Goal: Information Seeking & Learning: Learn about a topic

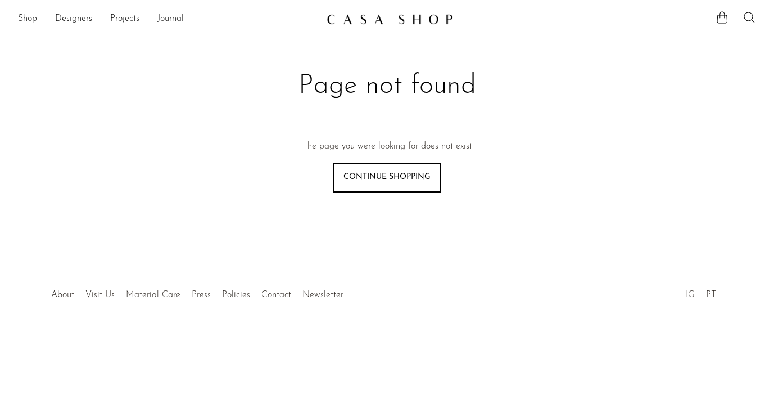
click at [392, 16] on img at bounding box center [390, 18] width 127 height 11
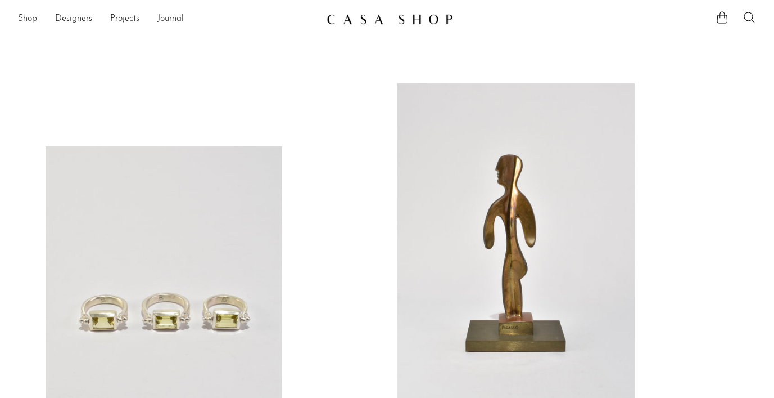
click at [504, 121] on link at bounding box center [516, 249] width 237 height 332
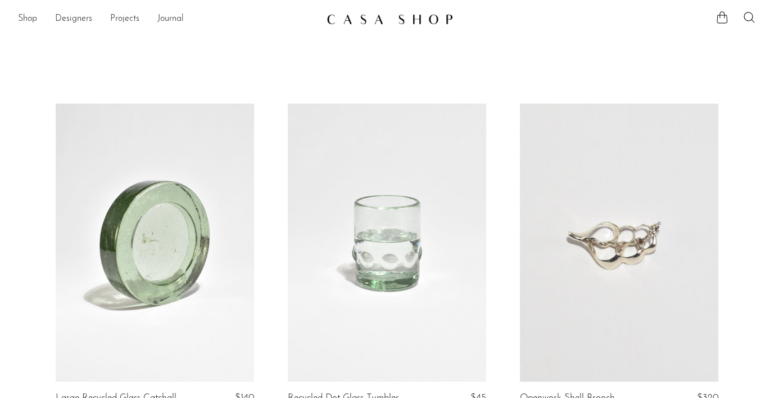
click at [170, 225] on link at bounding box center [155, 242] width 199 height 278
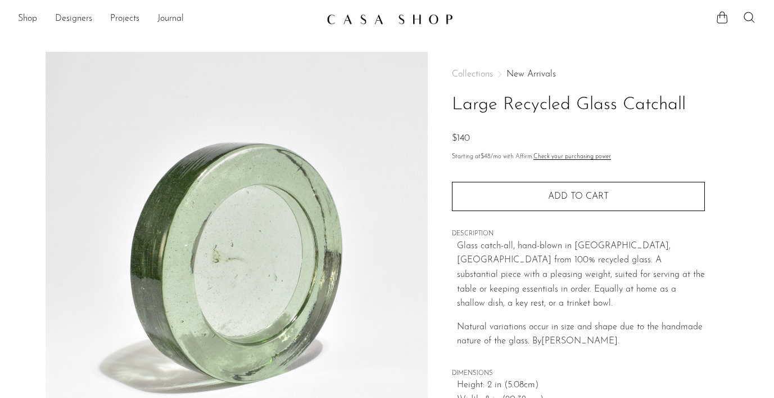
click at [522, 70] on link "New Arrivals" at bounding box center [531, 74] width 49 height 9
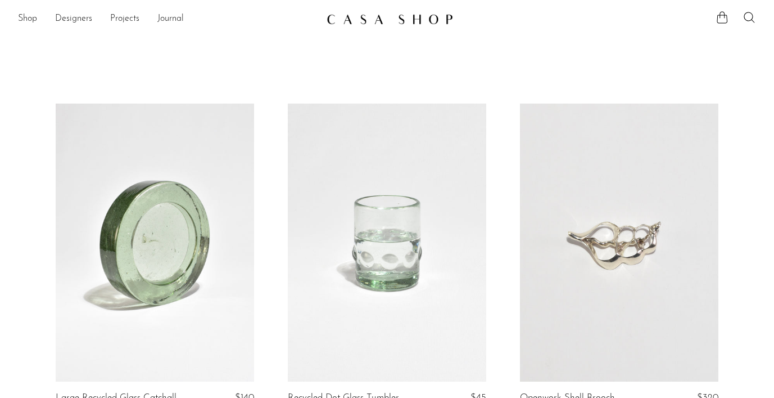
click at [412, 211] on link at bounding box center [387, 242] width 199 height 278
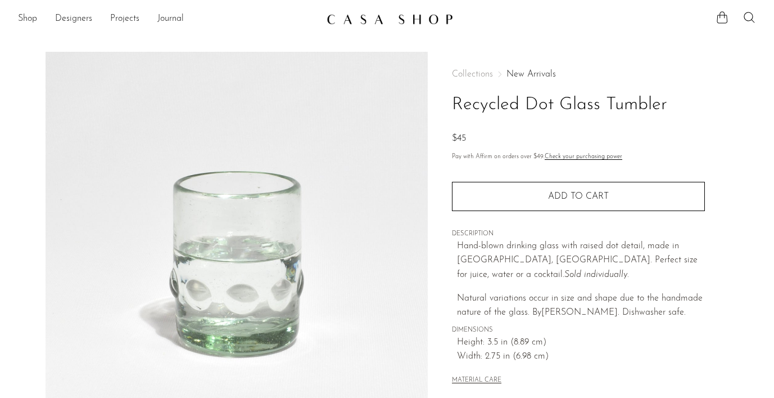
click at [524, 71] on link "New Arrivals" at bounding box center [531, 74] width 49 height 9
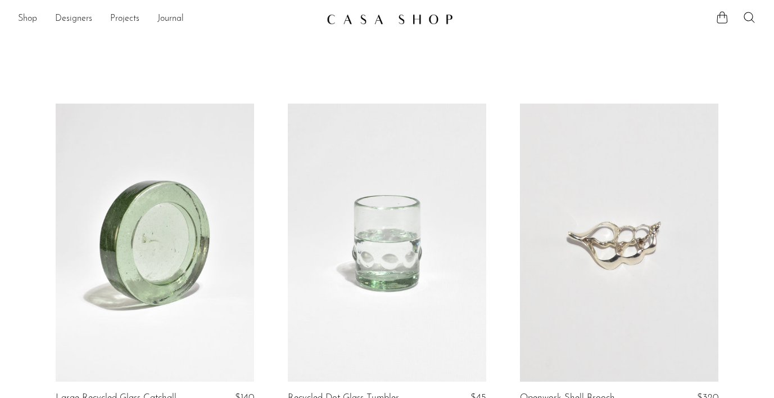
click at [149, 177] on link at bounding box center [155, 242] width 199 height 278
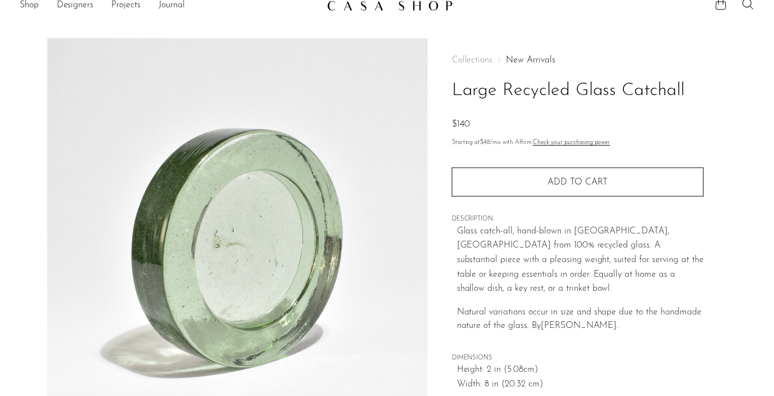
scroll to position [14, 0]
drag, startPoint x: 543, startPoint y: 314, endPoint x: 583, endPoint y: 315, distance: 39.4
click at [583, 315] on span "Natural variations occur in size and shape due to the handmade nature of the gl…" at bounding box center [580, 320] width 246 height 24
copy span "ØGAARD"
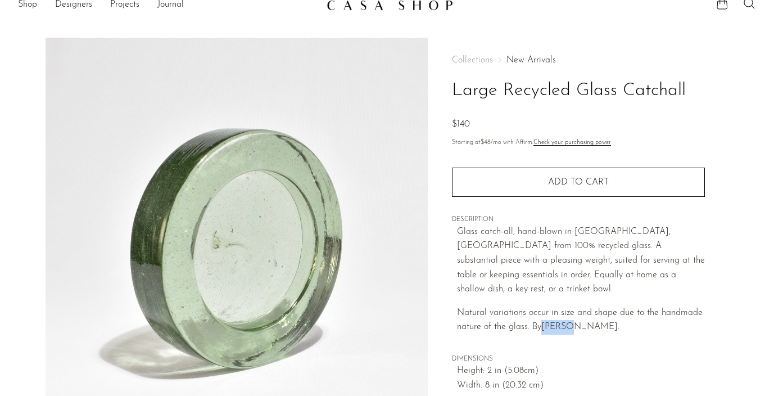
click at [533, 57] on link "New Arrivals" at bounding box center [531, 60] width 49 height 9
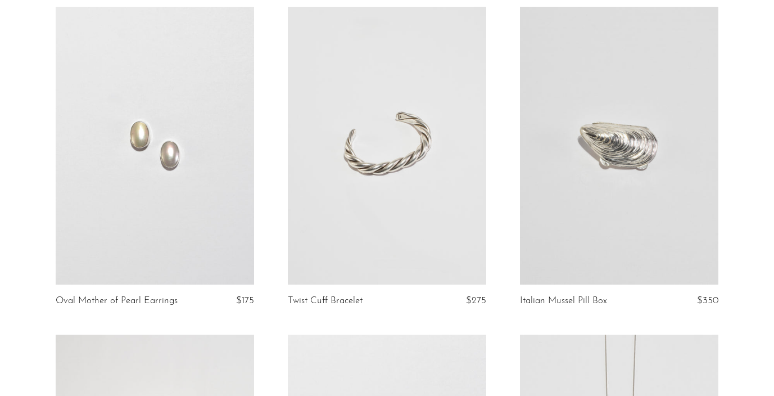
scroll to position [3057, 0]
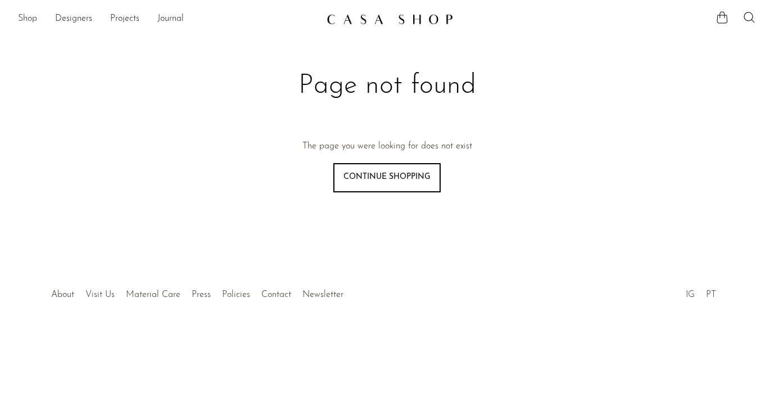
click at [29, 17] on link "Shop" at bounding box center [27, 19] width 19 height 15
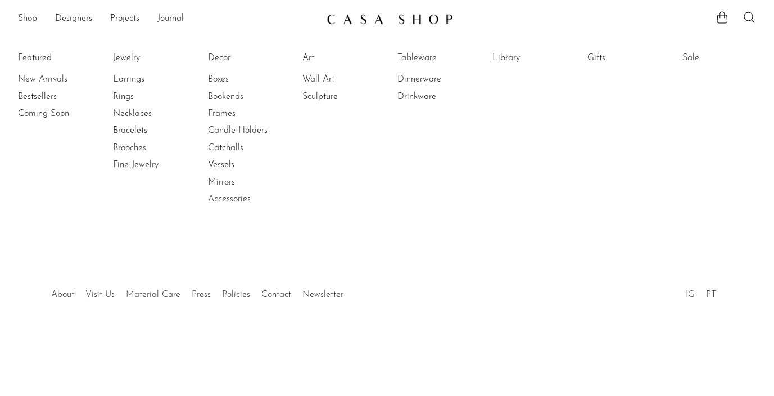
click at [33, 73] on link "New Arrivals" at bounding box center [60, 79] width 84 height 12
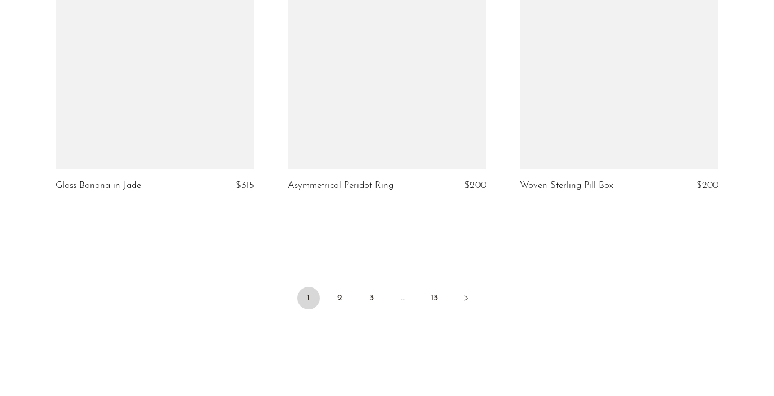
scroll to position [3842, 0]
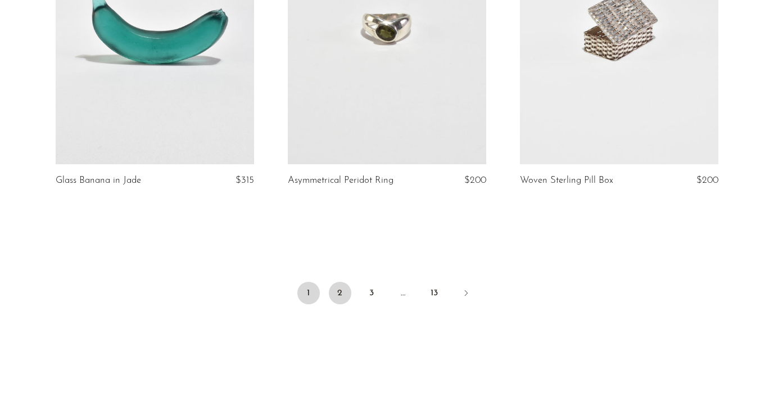
click at [341, 292] on link "2" at bounding box center [340, 293] width 22 height 22
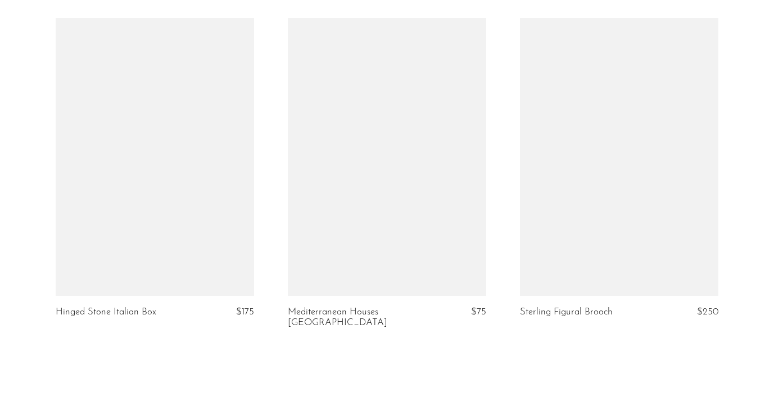
scroll to position [3832, 0]
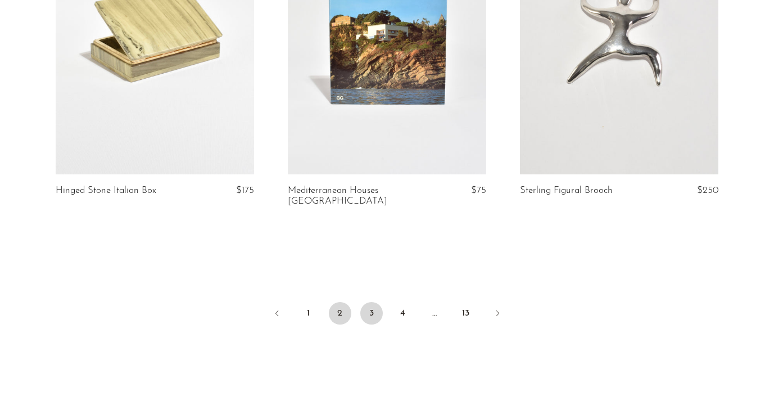
click at [374, 302] on link "3" at bounding box center [371, 313] width 22 height 22
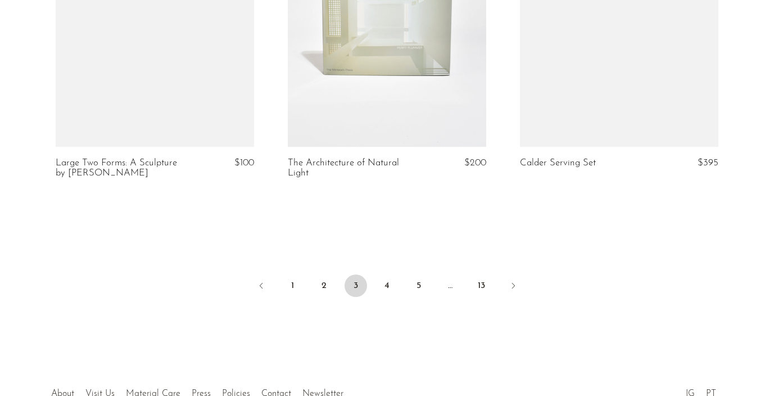
scroll to position [3943, 0]
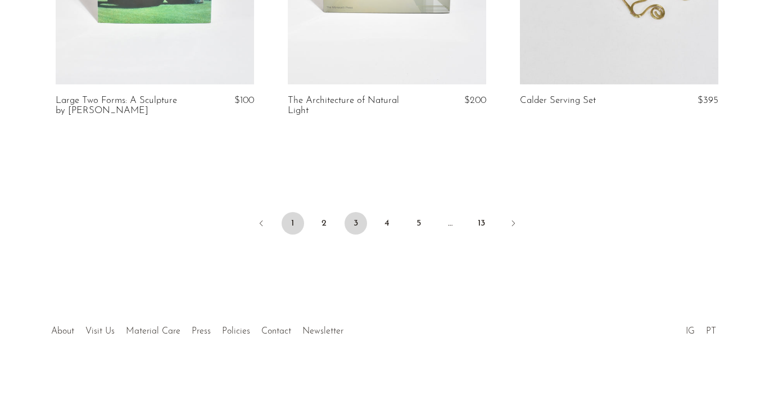
click at [291, 214] on link "1" at bounding box center [293, 223] width 22 height 22
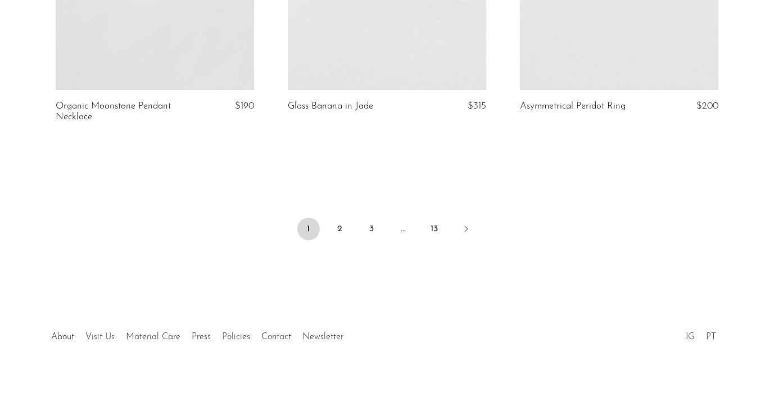
scroll to position [3933, 0]
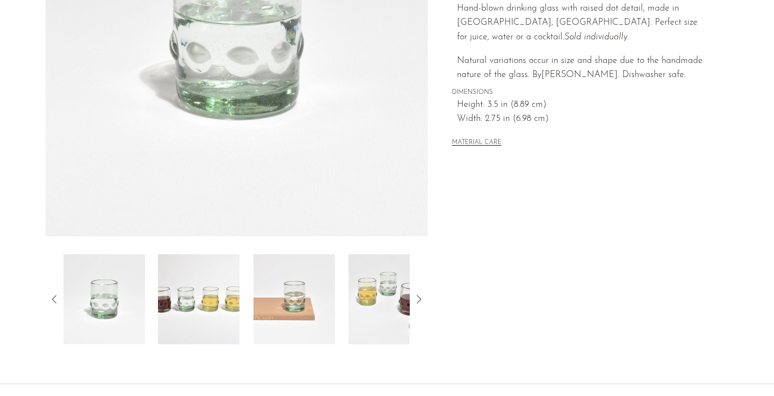
click at [209, 322] on img at bounding box center [199, 299] width 82 height 90
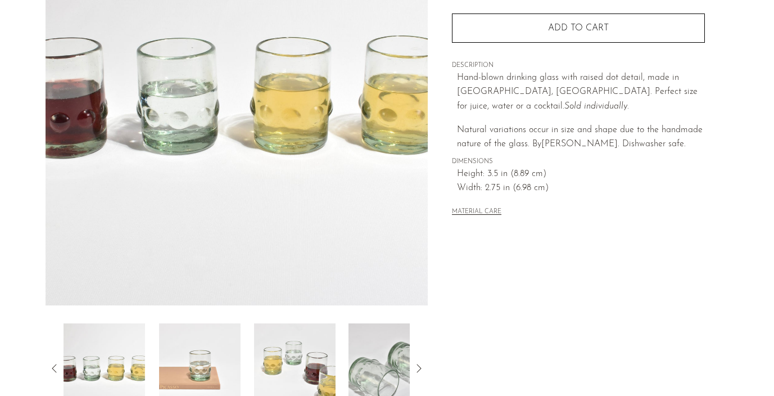
scroll to position [170, 0]
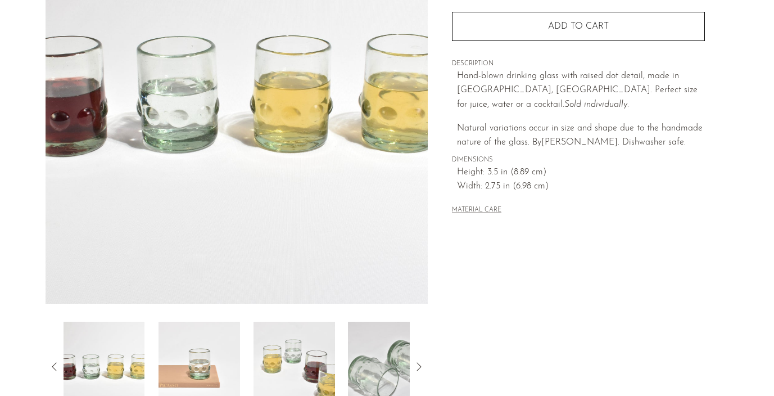
click at [226, 354] on img at bounding box center [200, 367] width 82 height 90
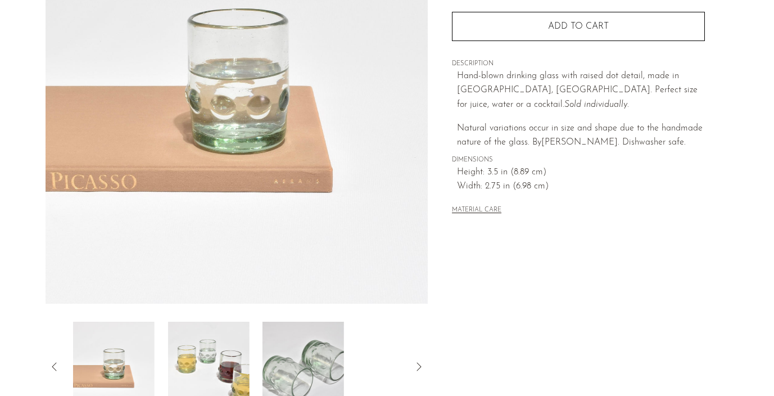
click at [226, 354] on img at bounding box center [209, 367] width 82 height 90
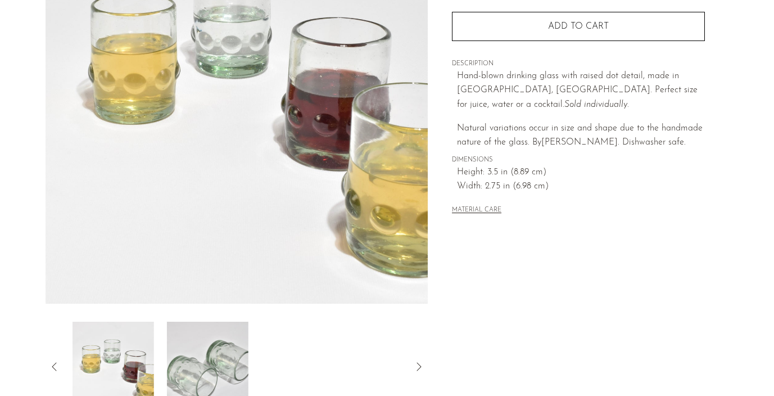
click at [226, 354] on img at bounding box center [208, 367] width 82 height 90
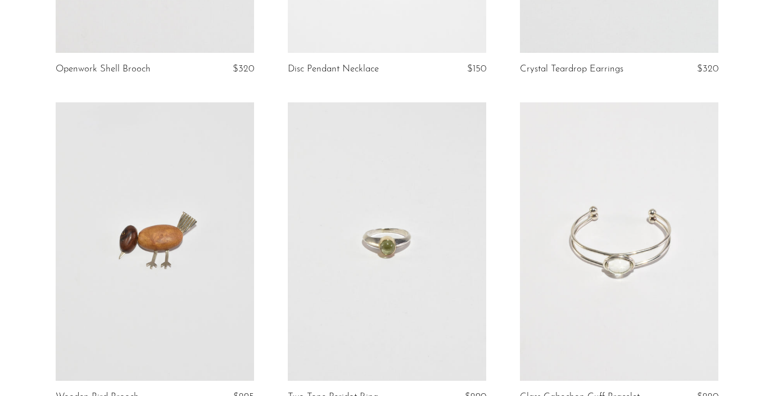
scroll to position [793, 0]
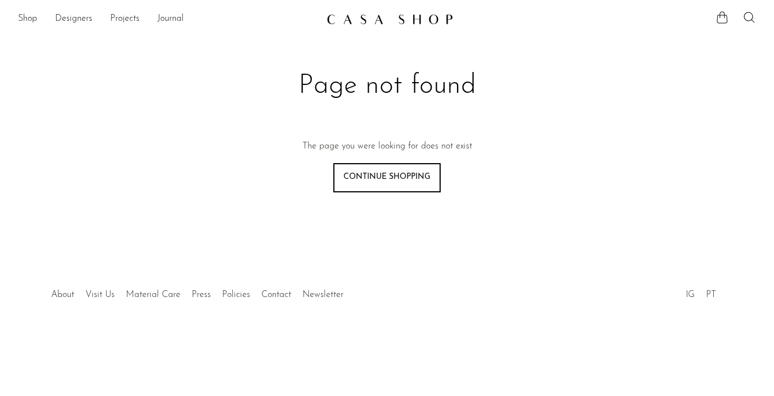
click at [16, 13] on div "Shop Featured New Arrivals Bestsellers Coming Soon Jewelry Jewelry All Earrings…" at bounding box center [387, 19] width 774 height 20
click at [24, 15] on link "Shop" at bounding box center [27, 19] width 19 height 15
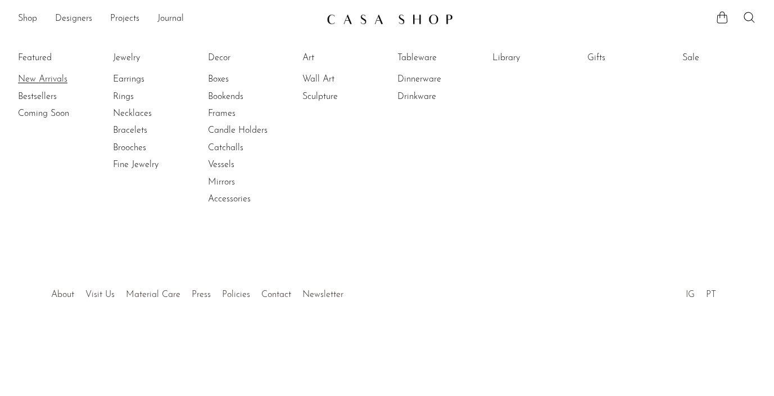
click at [52, 79] on link "New Arrivals" at bounding box center [60, 79] width 84 height 12
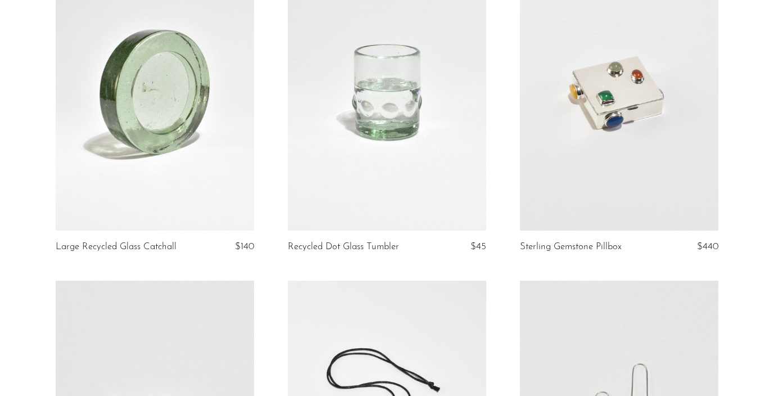
scroll to position [150, 0]
click at [423, 125] on link at bounding box center [387, 92] width 199 height 278
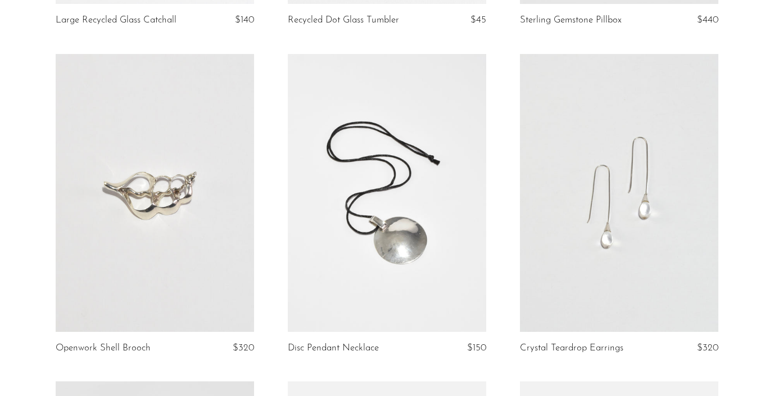
scroll to position [0, 0]
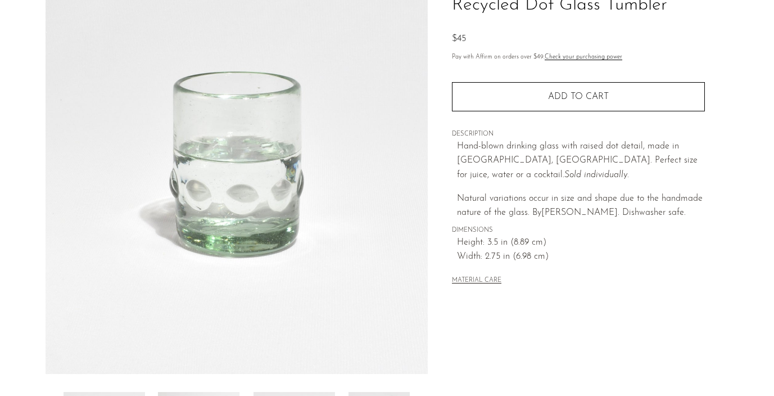
scroll to position [101, 0]
